Goal: Transaction & Acquisition: Purchase product/service

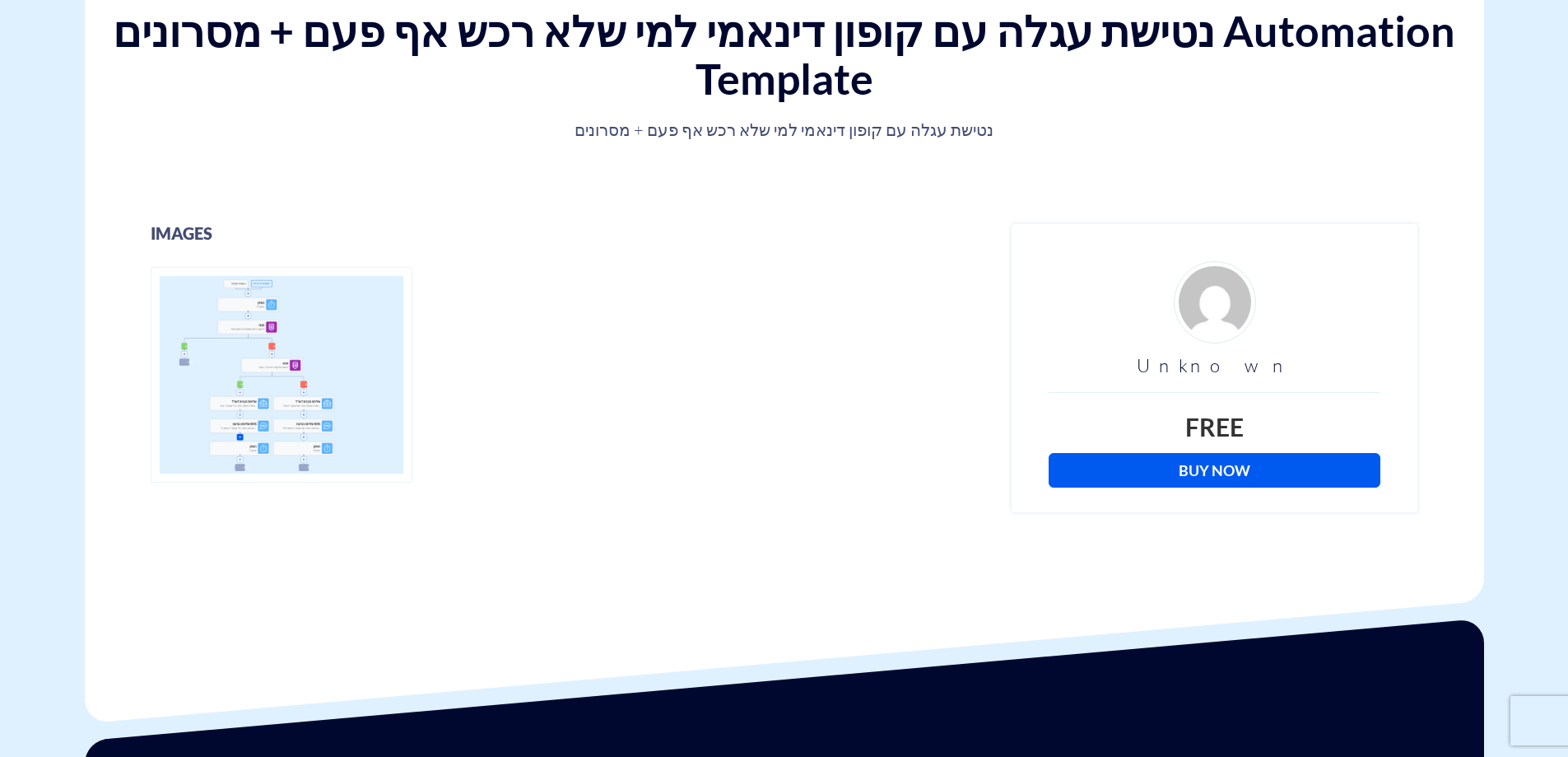
click at [1205, 470] on link "Buy Now" at bounding box center [1214, 470] width 332 height 35
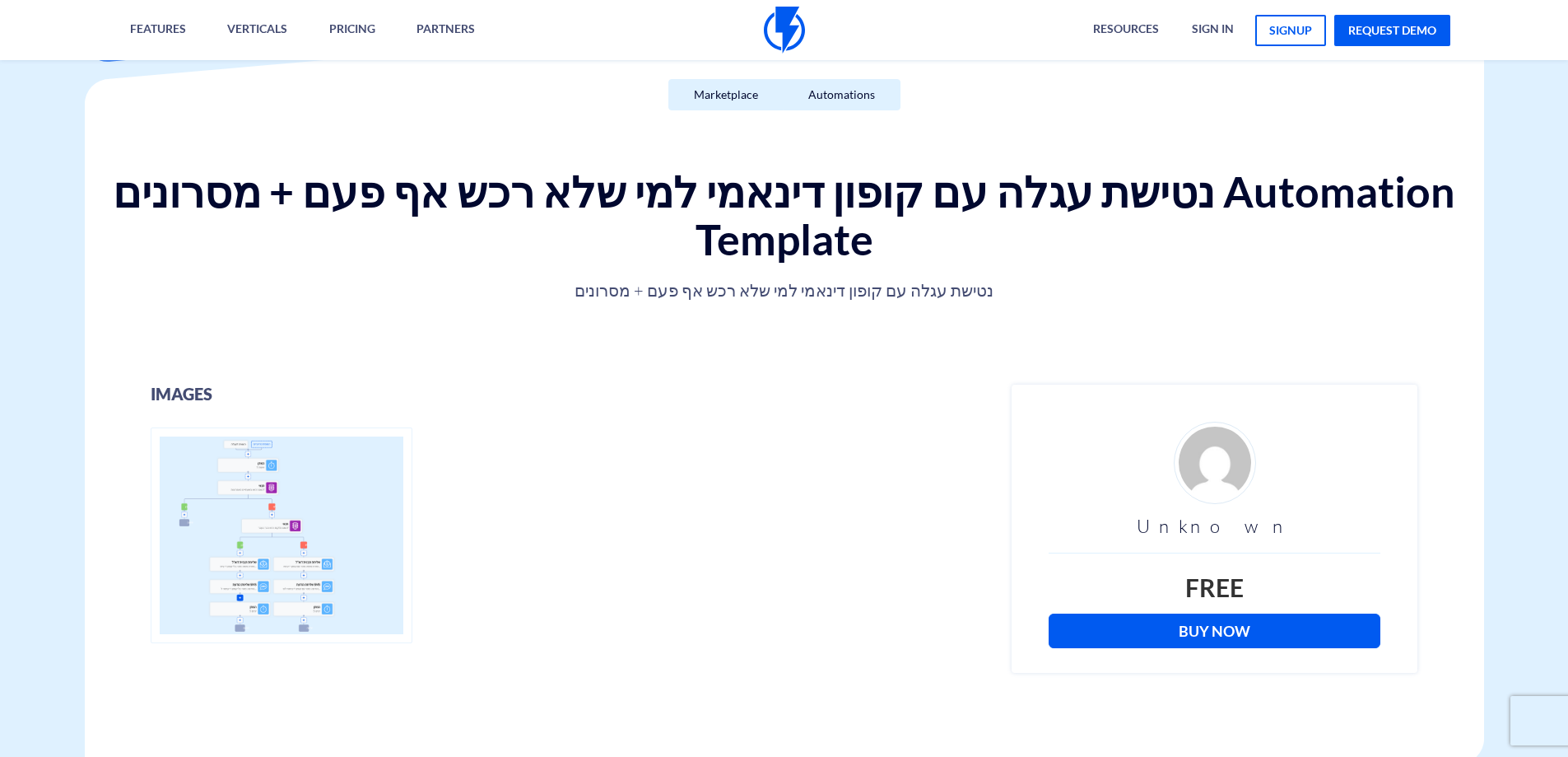
scroll to position [412, 0]
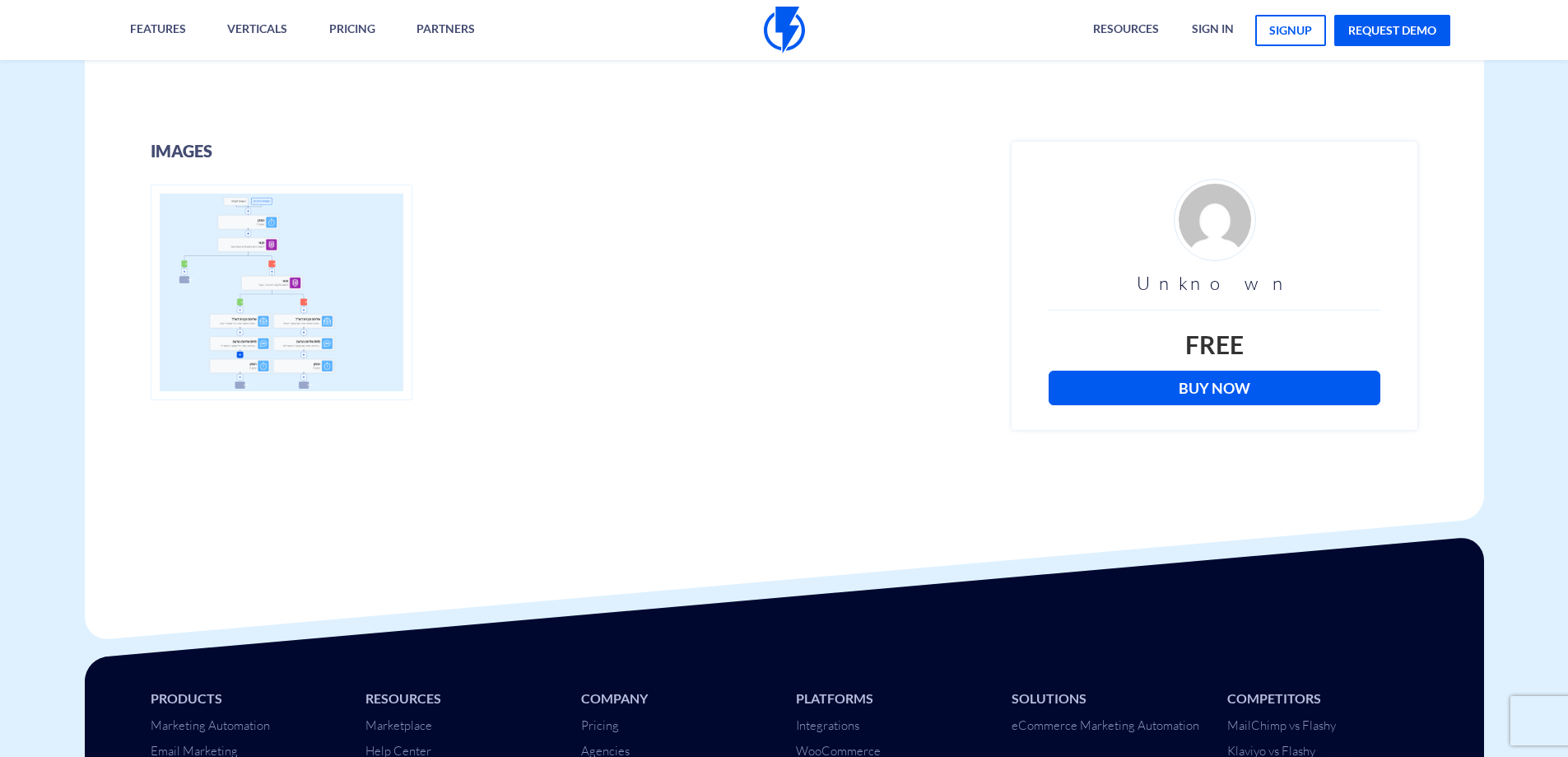
click at [1212, 383] on link "Buy Now" at bounding box center [1214, 387] width 332 height 35
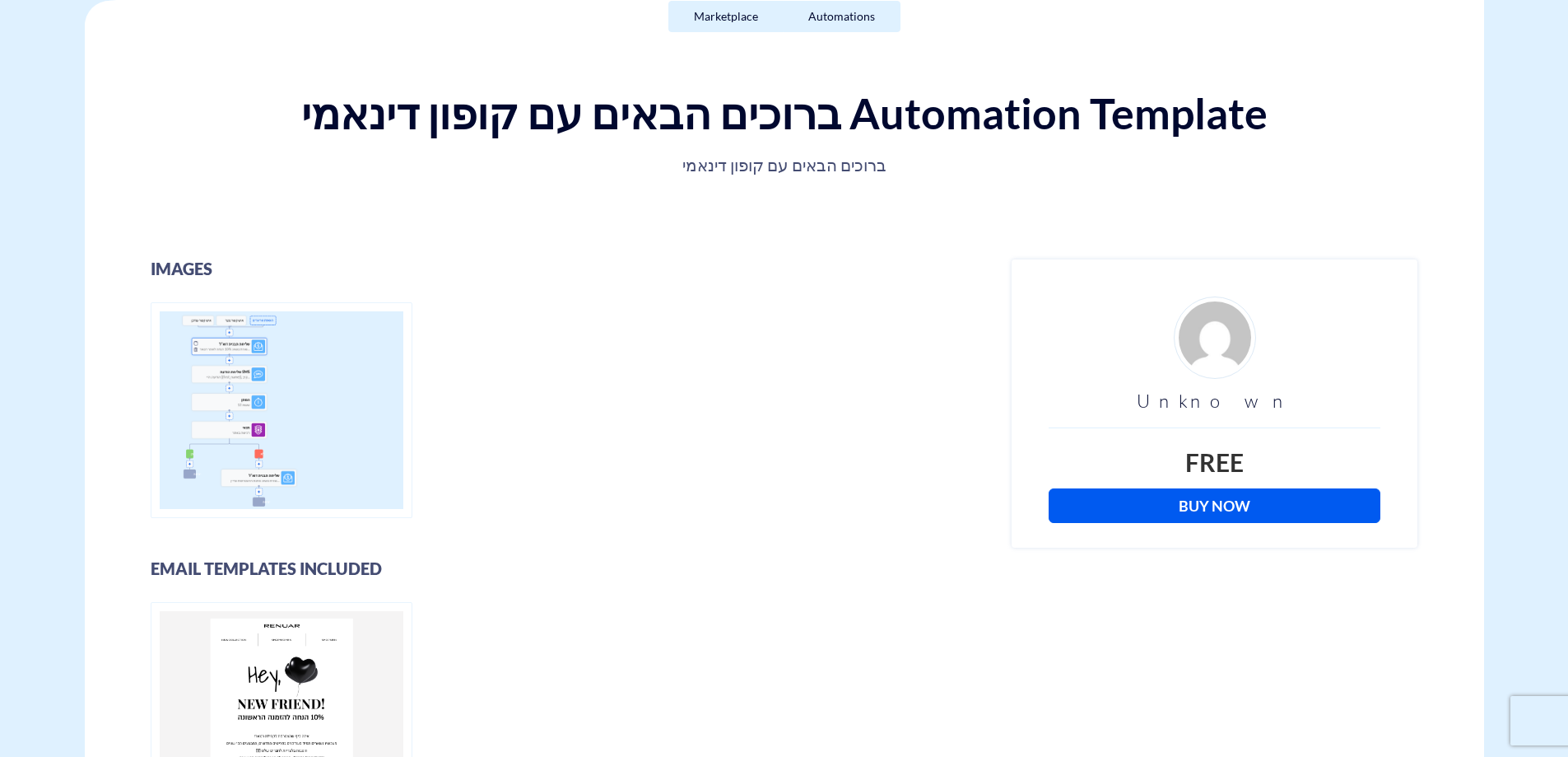
scroll to position [247, 0]
click at [1216, 498] on link "Buy Now" at bounding box center [1214, 506] width 332 height 35
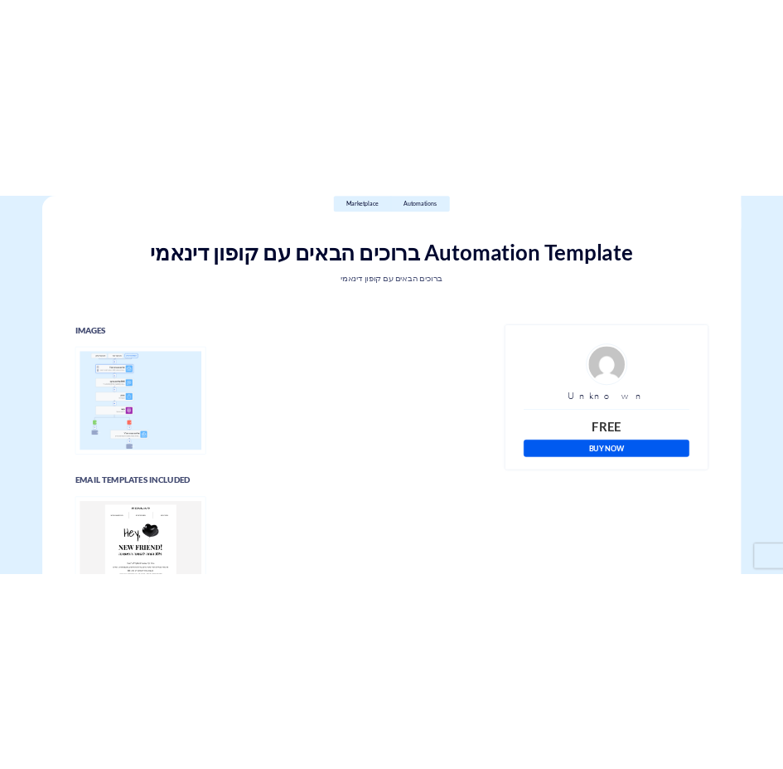
scroll to position [263, 0]
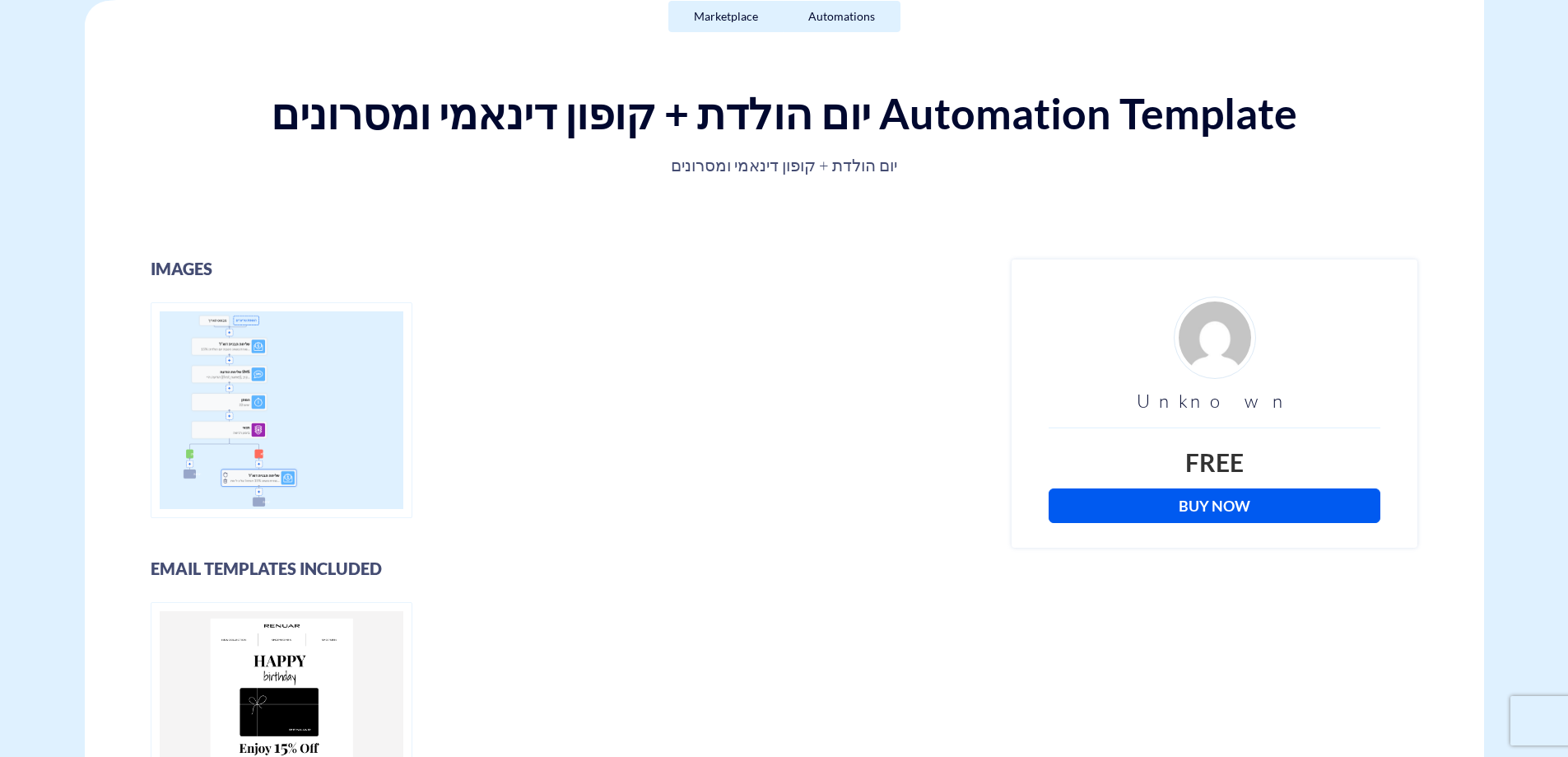
click at [1176, 499] on link "Buy Now" at bounding box center [1214, 506] width 332 height 35
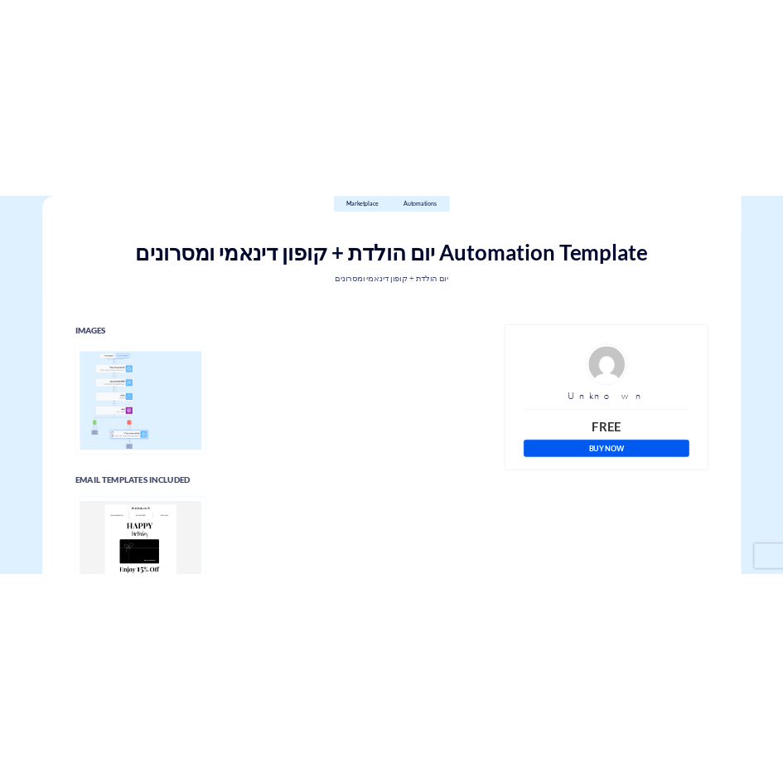
scroll to position [263, 0]
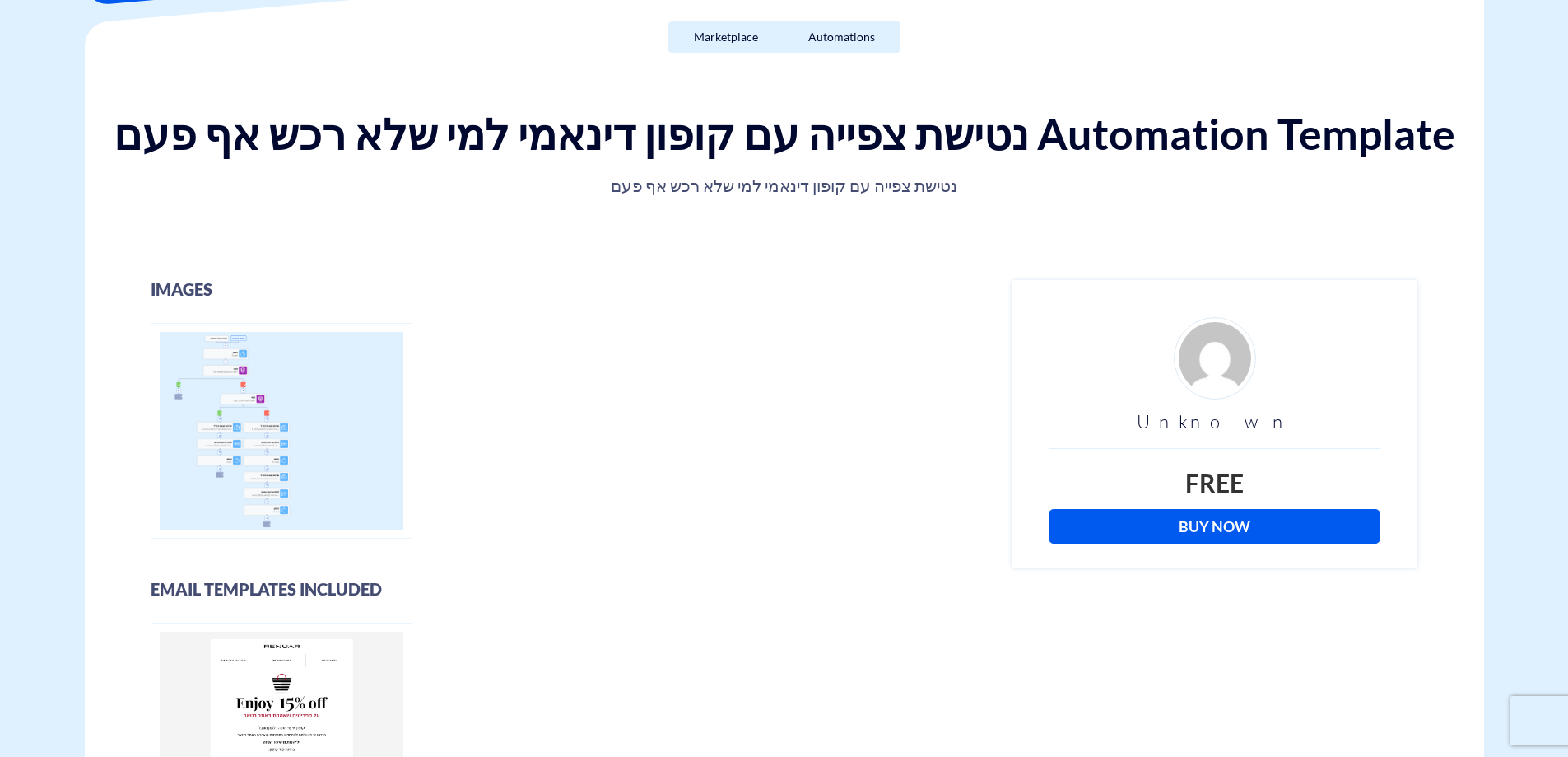
scroll to position [247, 0]
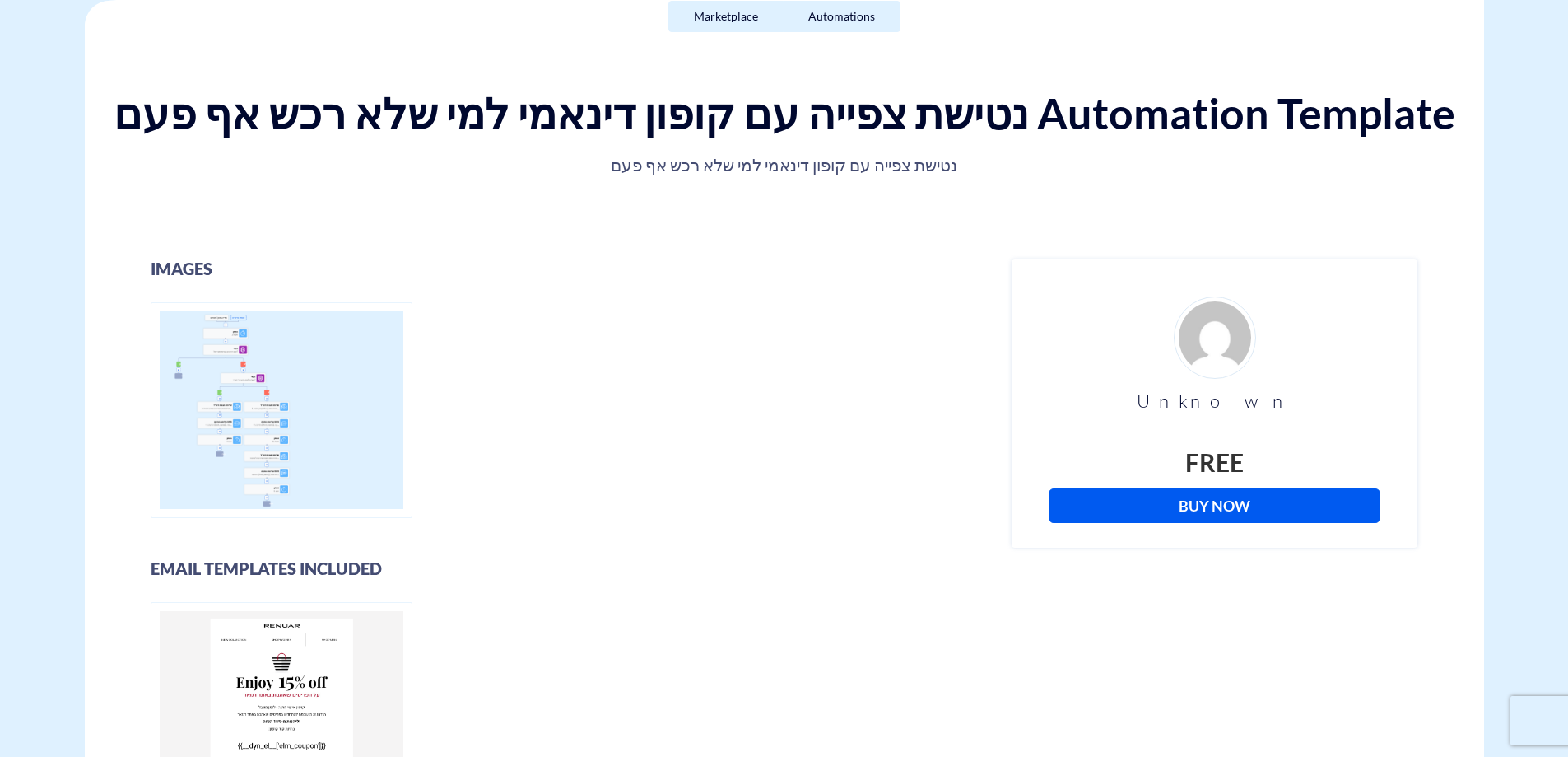
click at [1216, 506] on link "Buy Now" at bounding box center [1214, 506] width 332 height 35
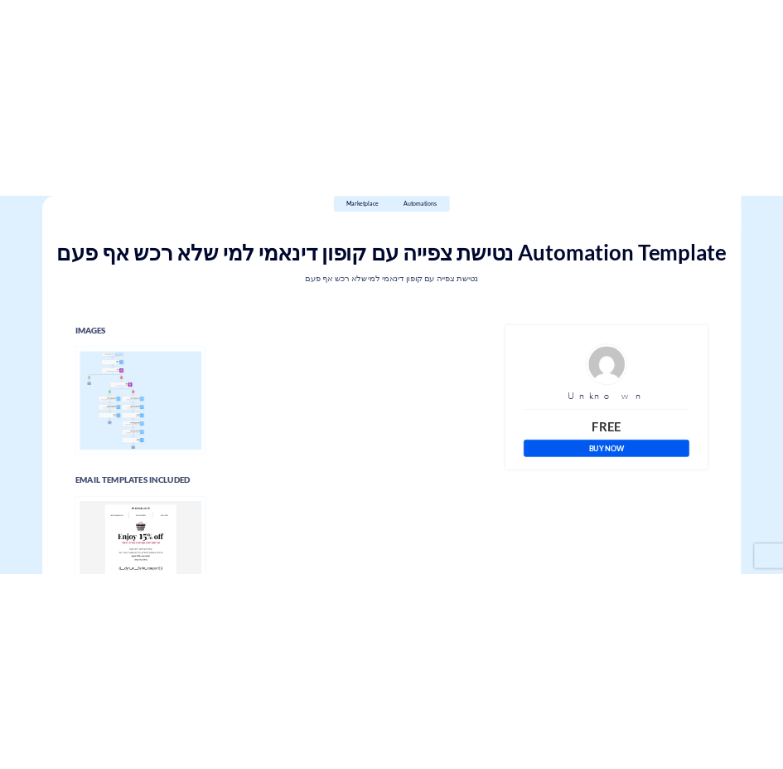
scroll to position [263, 0]
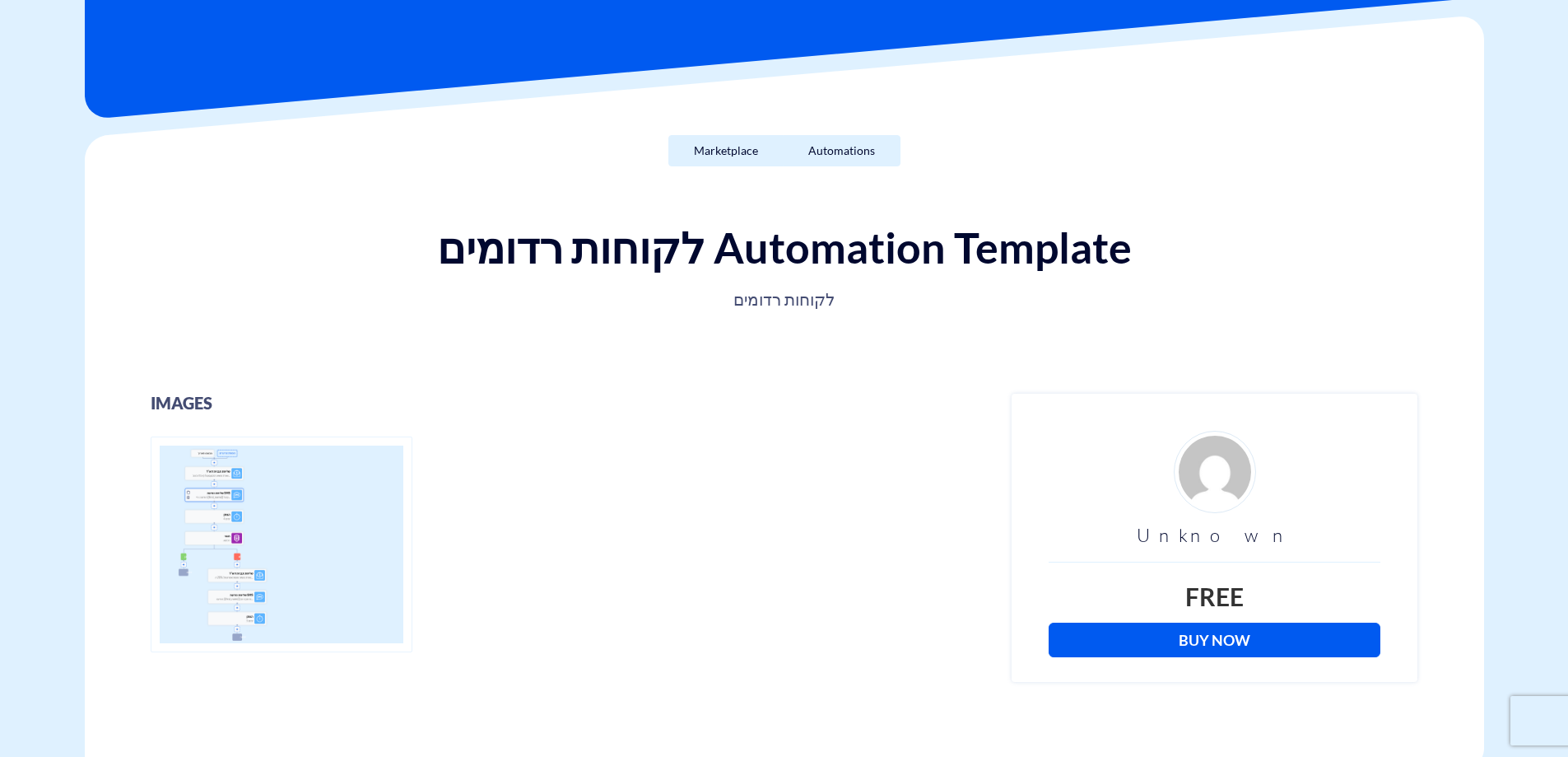
scroll to position [330, 0]
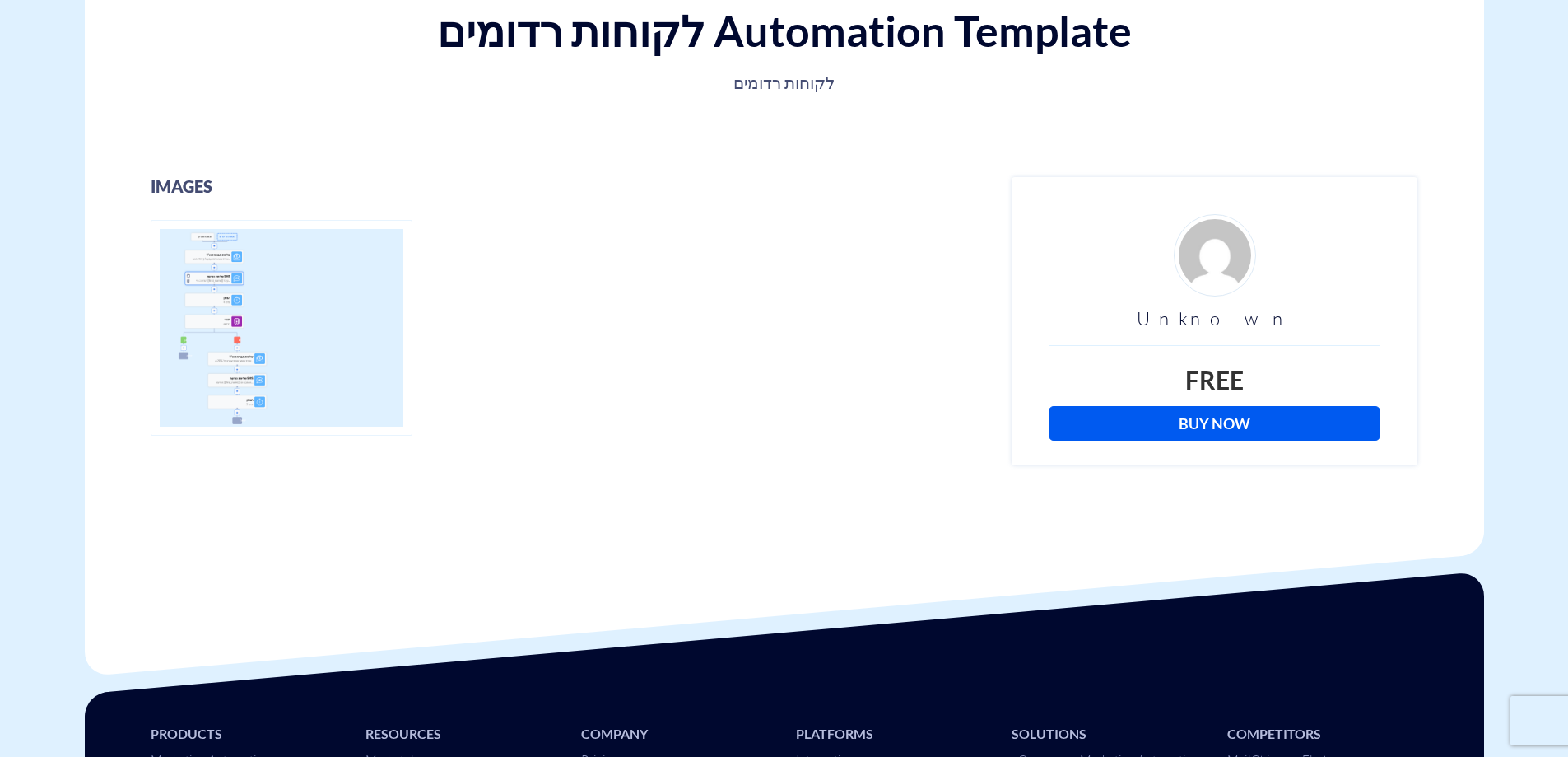
click at [1234, 413] on link "Buy Now" at bounding box center [1214, 423] width 332 height 35
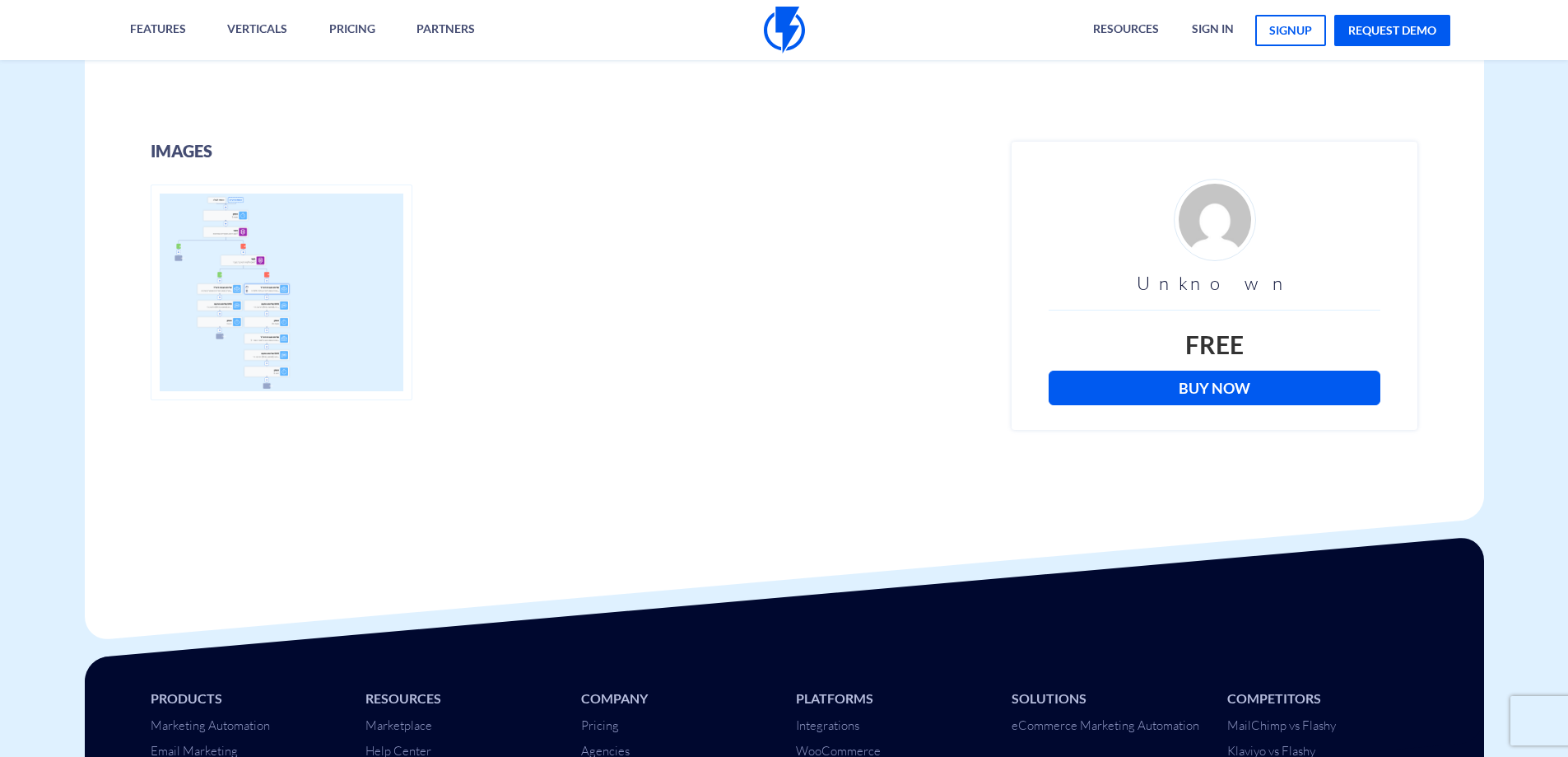
scroll to position [412, 0]
click at [1229, 379] on link "Buy Now" at bounding box center [1214, 387] width 332 height 35
